Goal: Complete application form

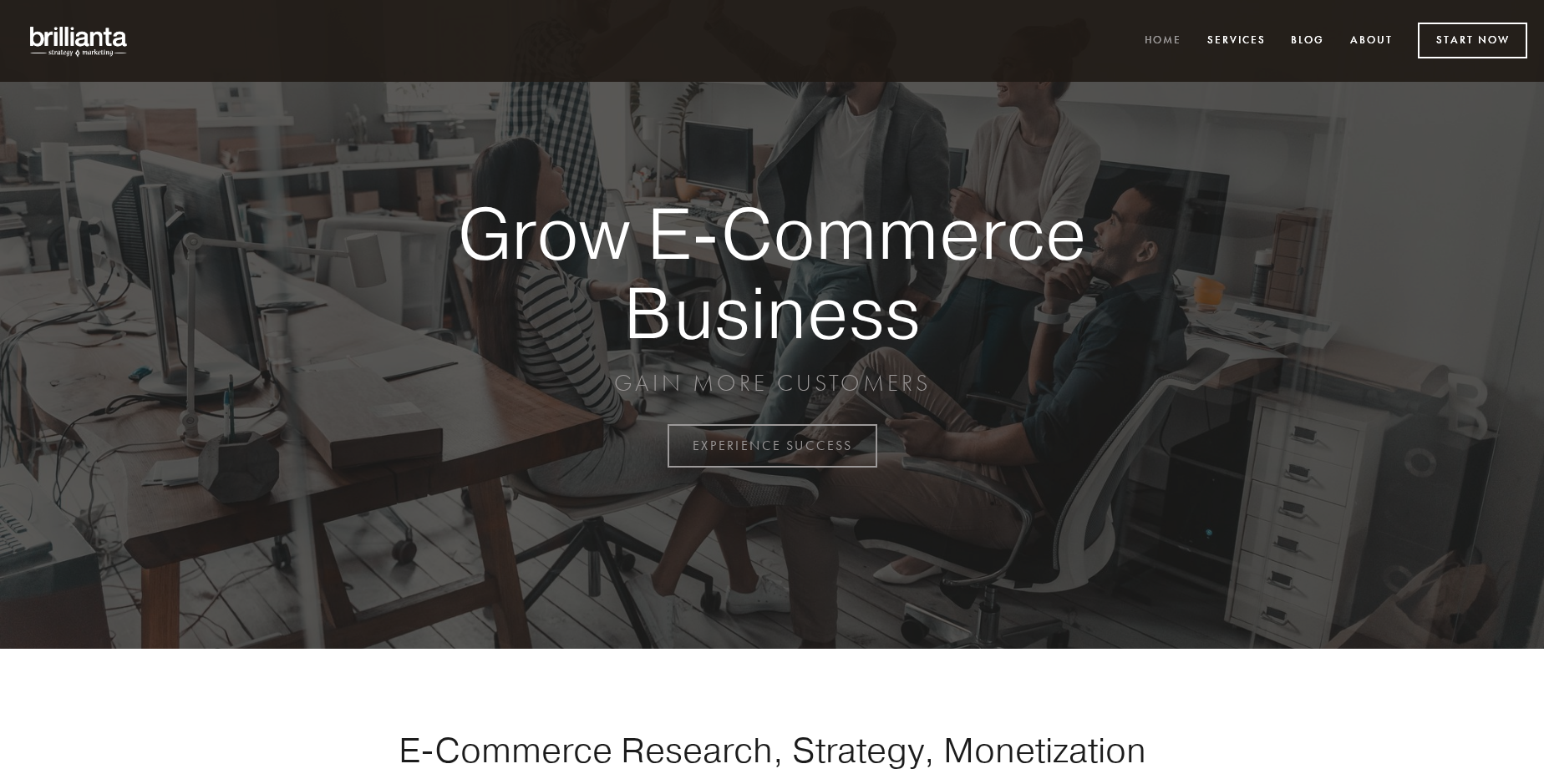
scroll to position [4378, 0]
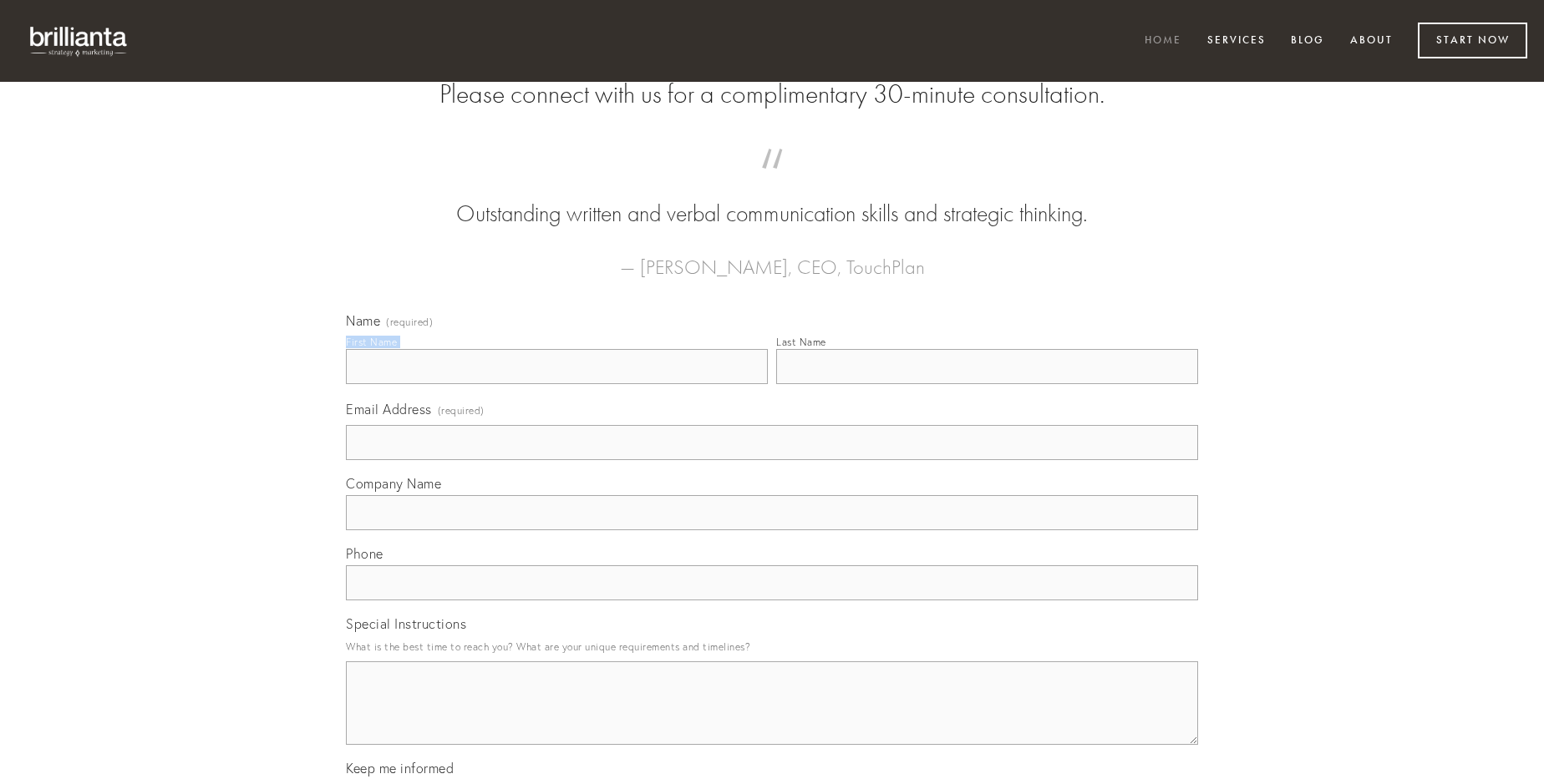
type input "[PERSON_NAME]"
click at [987, 384] on input "Last Name" at bounding box center [987, 366] width 422 height 35
type input "[PERSON_NAME]"
click at [772, 460] on input "Email Address (required)" at bounding box center [772, 442] width 852 height 35
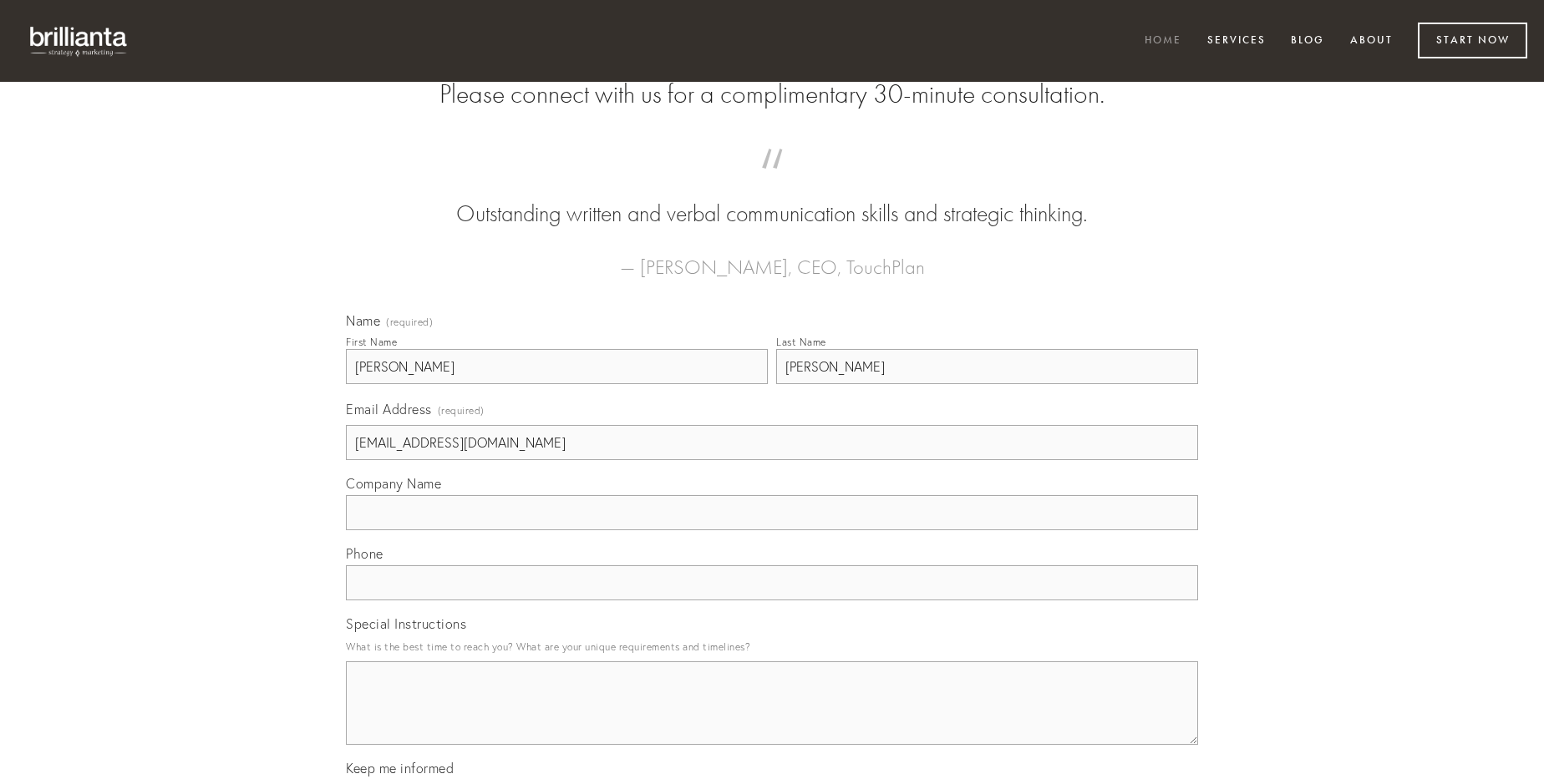
type input "[EMAIL_ADDRESS][DOMAIN_NAME]"
click at [772, 531] on input "Company Name" at bounding box center [772, 512] width 852 height 35
type input "viduo"
click at [772, 600] on input "text" at bounding box center [772, 582] width 852 height 35
click at [772, 718] on textarea "Special Instructions" at bounding box center [772, 704] width 852 height 84
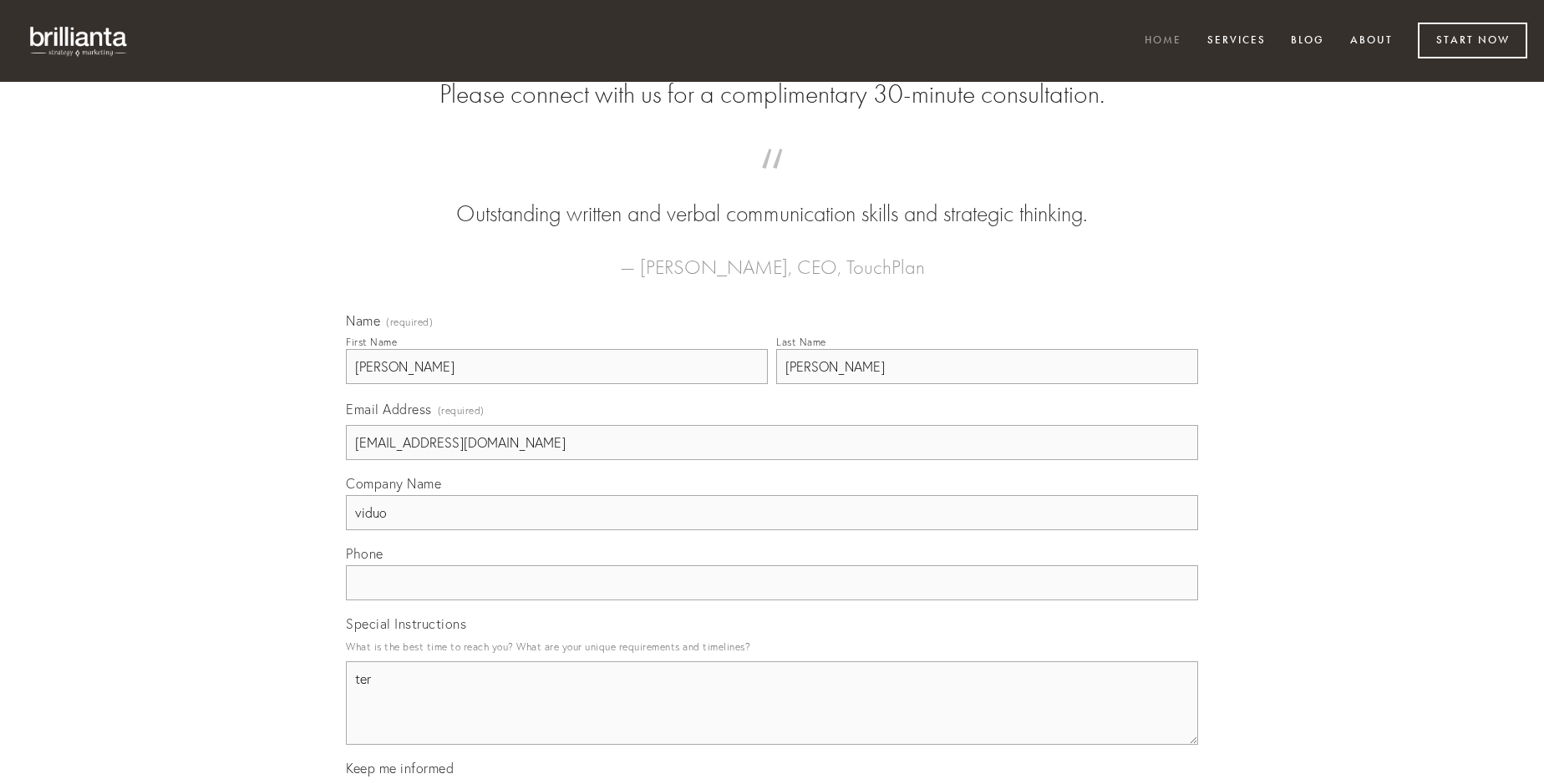
type textarea "ter"
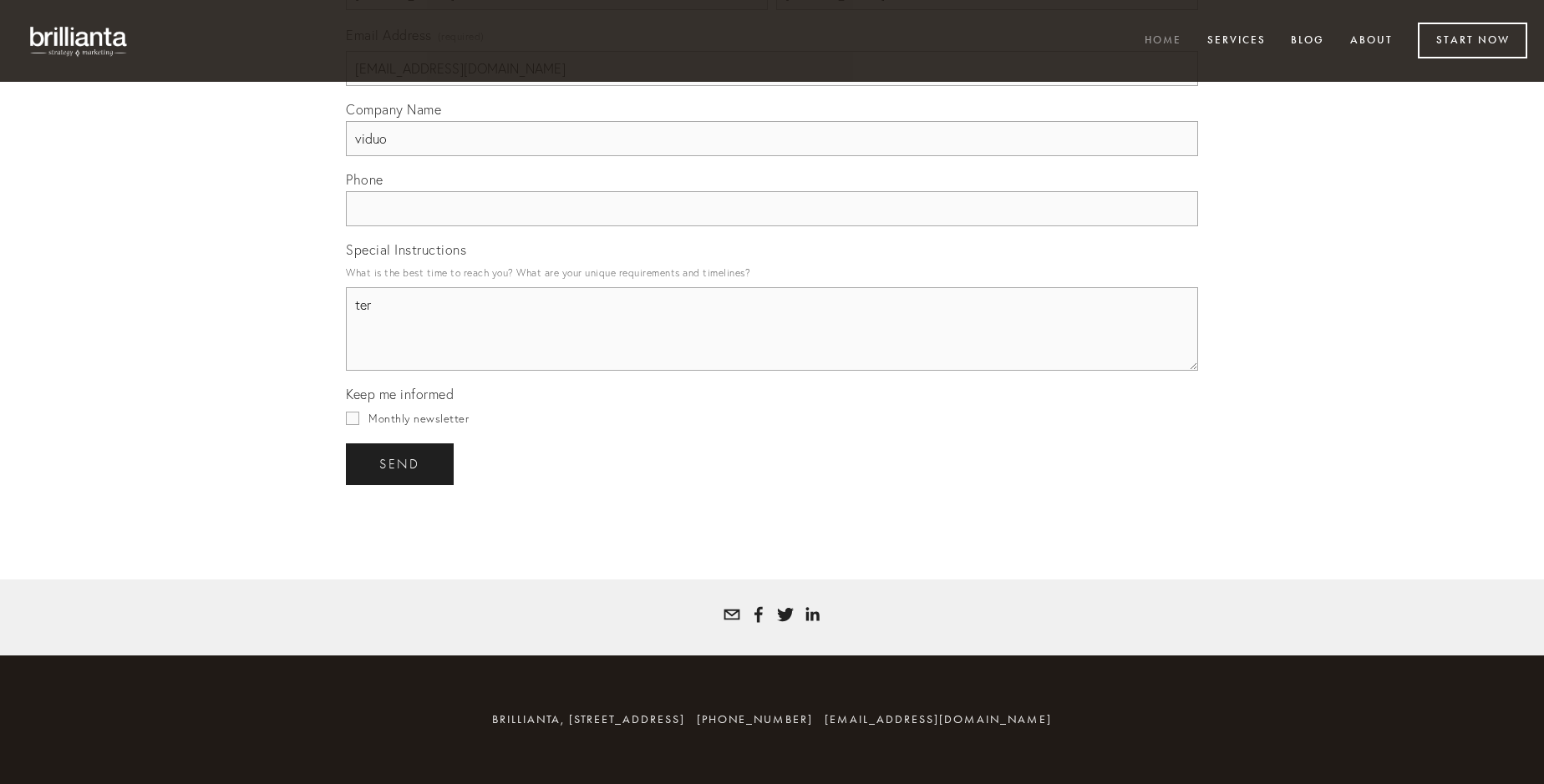
click at [401, 464] on span "send" at bounding box center [400, 464] width 41 height 15
